Goal: Communication & Community: Answer question/provide support

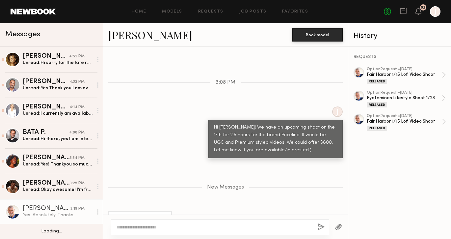
scroll to position [46, 0]
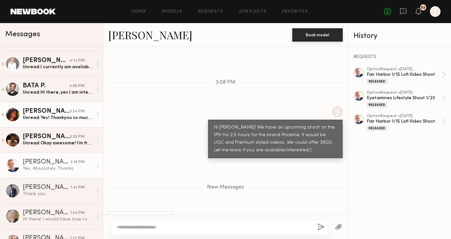
click at [70, 118] on div "Unread: Yes! Thankyou so much! Freeing my calendar for the 19th now" at bounding box center [58, 118] width 70 height 6
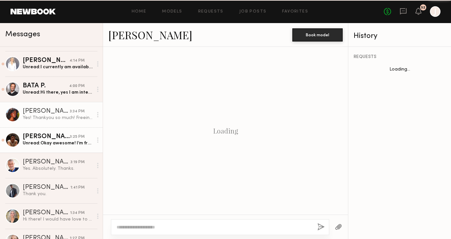
scroll to position [355, 0]
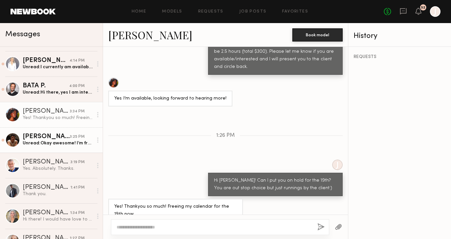
click at [71, 137] on div "3:25 PM" at bounding box center [77, 137] width 15 height 6
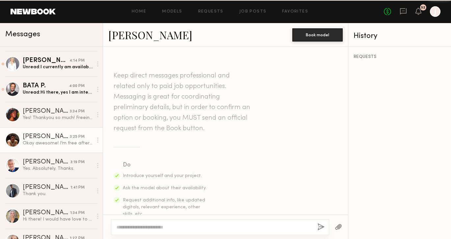
scroll to position [648, 0]
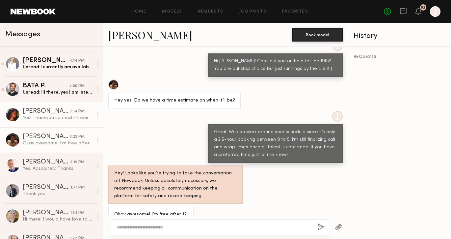
click at [71, 121] on link "Mia H. 3:34 PM Yes! Thankyou so much! Freeing my calendar for the 19th now" at bounding box center [51, 114] width 103 height 25
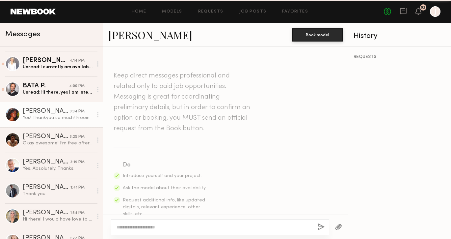
scroll to position [355, 0]
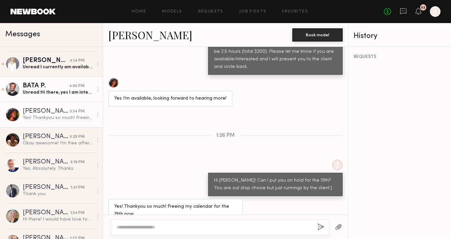
click at [54, 84] on div "BATA P." at bounding box center [46, 86] width 46 height 7
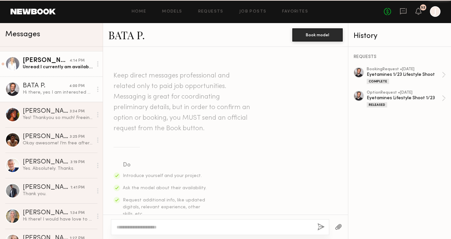
click at [58, 61] on div "Stephanie B." at bounding box center [46, 60] width 47 height 7
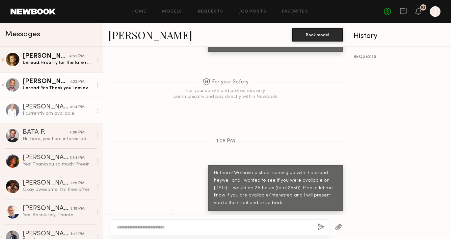
click at [54, 80] on div "Louis D." at bounding box center [46, 81] width 47 height 7
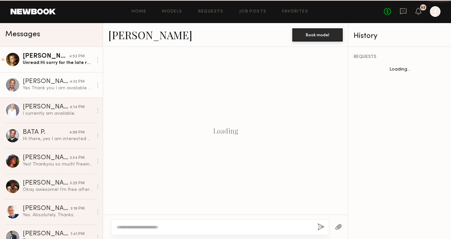
click at [56, 61] on div "Unread: Hi sorry for the late response my notifications were not being sent on …" at bounding box center [58, 63] width 70 height 6
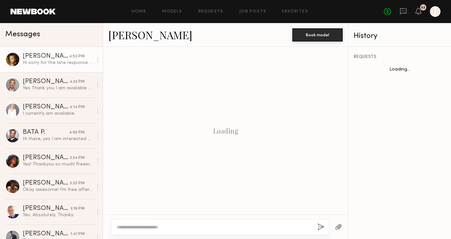
scroll to position [780, 0]
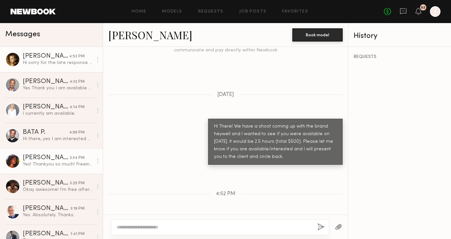
click at [53, 156] on div "Mia H." at bounding box center [46, 157] width 47 height 7
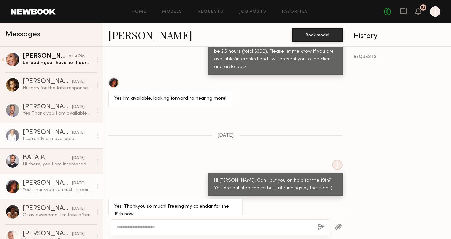
scroll to position [76, 0]
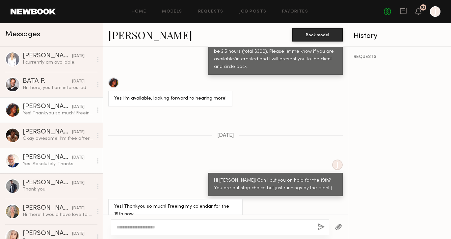
click at [60, 158] on div "Dean S." at bounding box center [47, 157] width 49 height 7
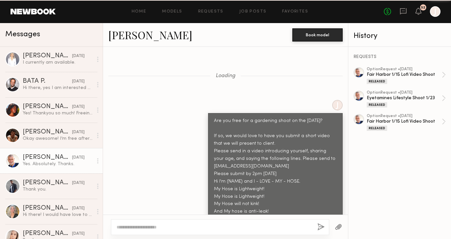
scroll to position [2083, 0]
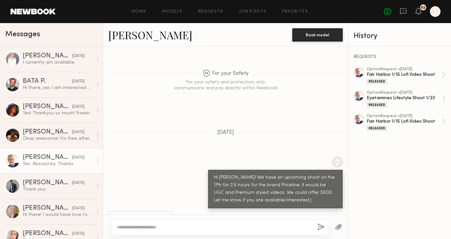
click at [152, 227] on textarea at bounding box center [215, 227] width 196 height 7
click at [125, 38] on link "Dean S." at bounding box center [150, 35] width 84 height 14
click at [232, 227] on textarea "********" at bounding box center [215, 227] width 196 height 7
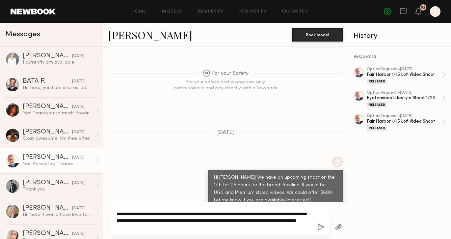
click at [163, 228] on textarea "**********" at bounding box center [215, 220] width 196 height 20
drag, startPoint x: 195, startPoint y: 225, endPoint x: 174, endPoint y: 225, distance: 20.4
click at [174, 225] on textarea "**********" at bounding box center [215, 220] width 196 height 20
type textarea "**********"
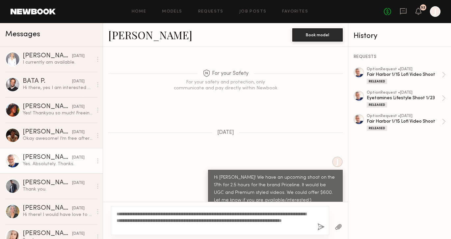
click at [323, 227] on button "button" at bounding box center [320, 227] width 7 height 8
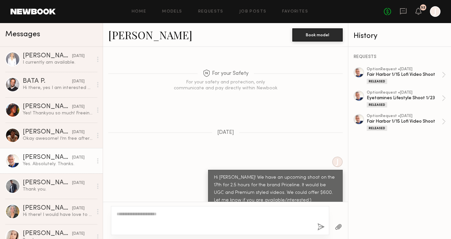
scroll to position [0, 0]
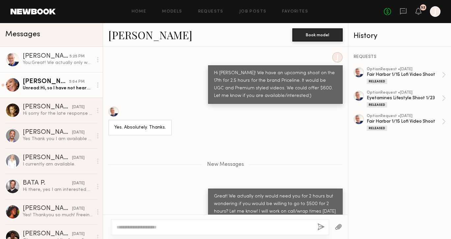
click at [81, 89] on div "Unread: Hi, so I have not heard back about the date I’m working. It will probab…" at bounding box center [58, 88] width 70 height 6
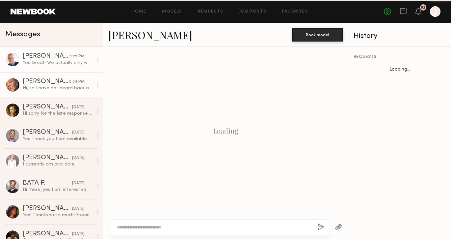
scroll to position [364, 0]
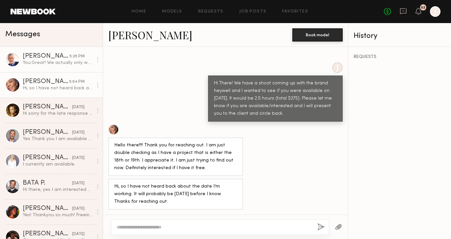
click at [62, 58] on div "Dean S." at bounding box center [46, 56] width 47 height 7
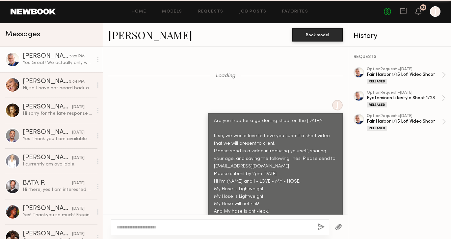
scroll to position [2137, 0]
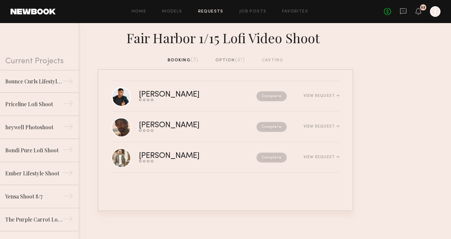
scroll to position [1004, 0]
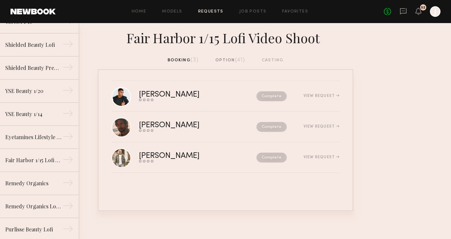
click at [399, 9] on div "No fees up to $5,000 52 J" at bounding box center [412, 11] width 57 height 11
click at [403, 11] on icon at bounding box center [403, 11] width 3 height 1
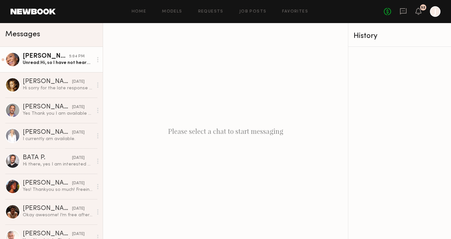
click at [58, 66] on link "[PERSON_NAME] 5:04 PM Unread: Hi, so I have not heard back about the date I’m w…" at bounding box center [51, 59] width 103 height 25
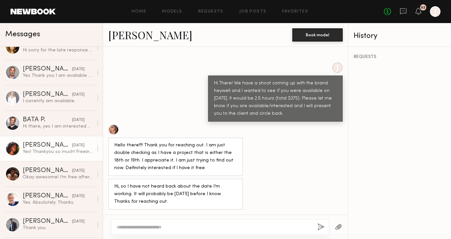
scroll to position [40, 0]
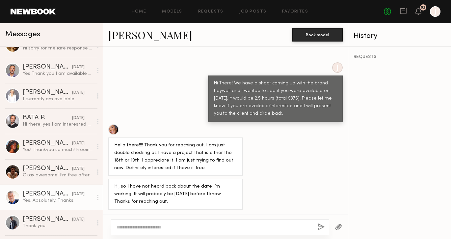
click at [41, 191] on div "[PERSON_NAME]" at bounding box center [47, 194] width 49 height 7
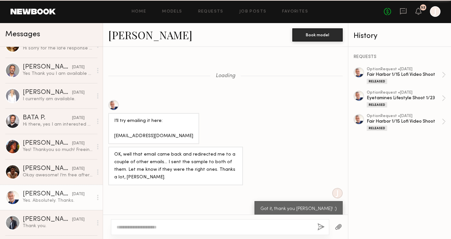
scroll to position [363, 0]
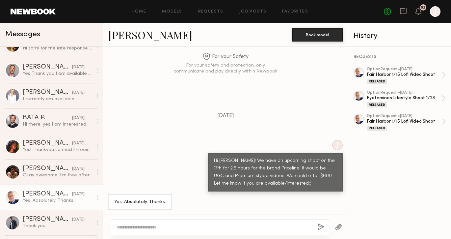
click at [125, 36] on link "[PERSON_NAME]" at bounding box center [150, 35] width 84 height 14
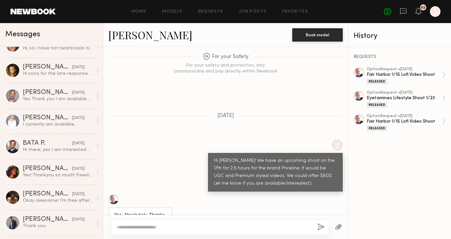
scroll to position [0, 0]
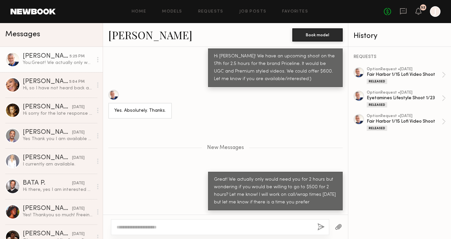
click at [131, 31] on link "[PERSON_NAME]" at bounding box center [150, 35] width 84 height 14
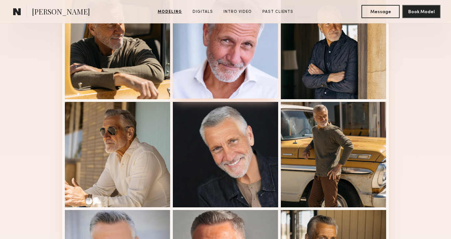
scroll to position [202, 0]
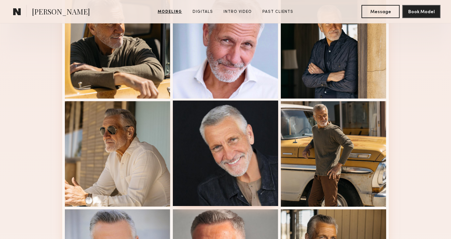
click at [215, 138] on div at bounding box center [225, 152] width 105 height 105
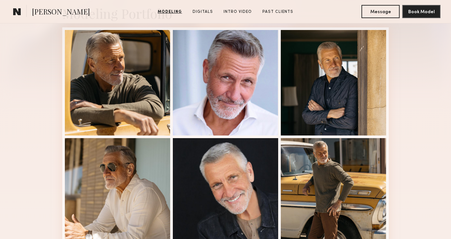
scroll to position [157, 0]
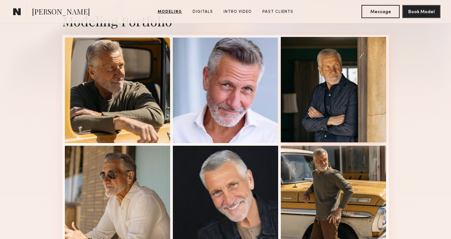
click at [358, 81] on div at bounding box center [333, 89] width 105 height 105
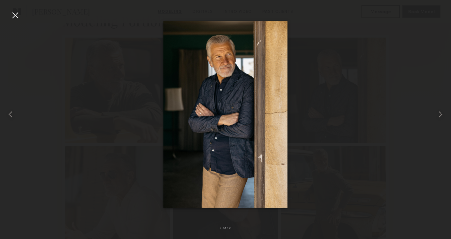
click at [12, 14] on div at bounding box center [15, 15] width 11 height 11
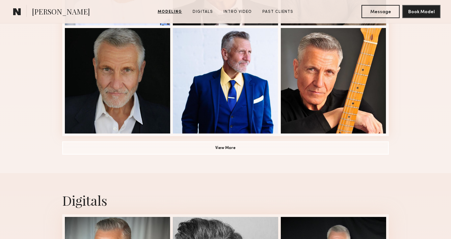
scroll to position [487, 0]
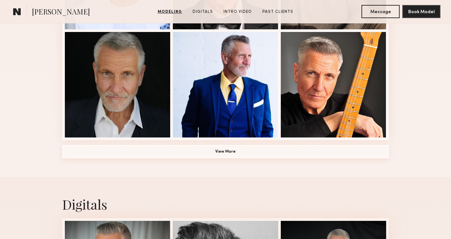
click at [110, 150] on button "View More" at bounding box center [225, 151] width 327 height 13
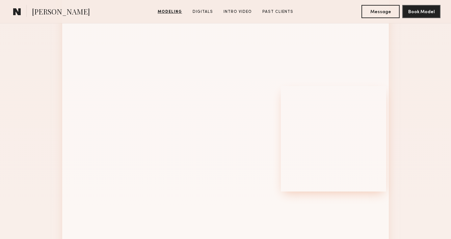
scroll to position [574, 0]
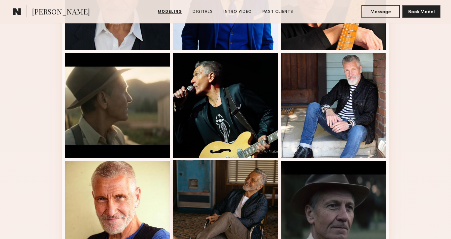
click at [276, 170] on div at bounding box center [225, 212] width 105 height 105
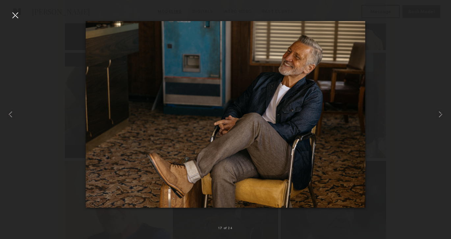
click at [16, 16] on div at bounding box center [15, 15] width 11 height 11
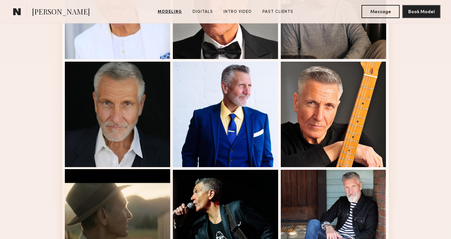
scroll to position [456, 0]
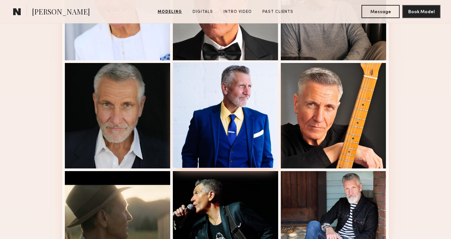
click at [220, 140] on div at bounding box center [225, 114] width 105 height 105
